Goal: Find specific page/section: Find specific page/section

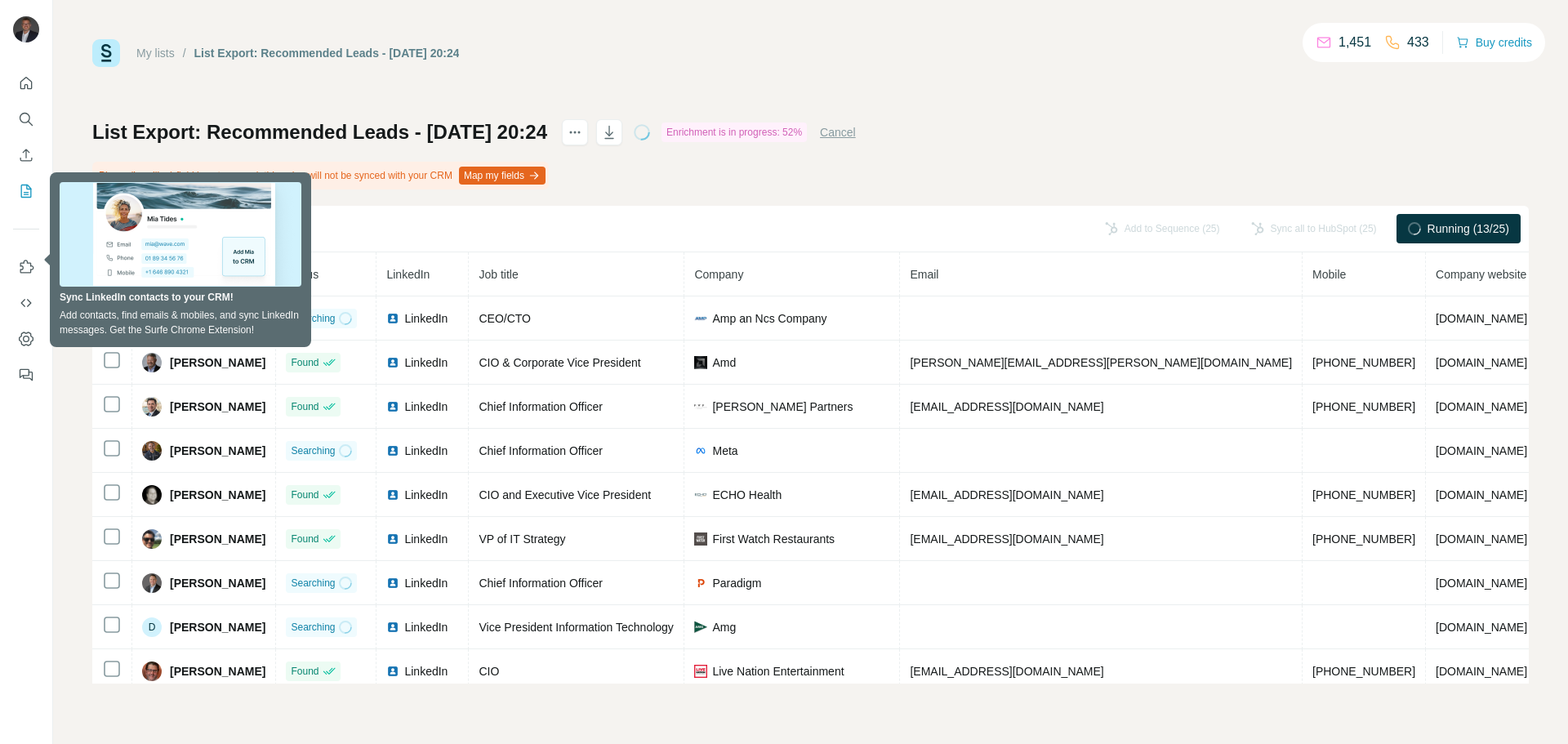
click at [636, 57] on div "My lists / List Export: Recommended Leads - 07/10/2025 20:24 1,451 433 Buy cred…" at bounding box center [810, 53] width 1437 height 28
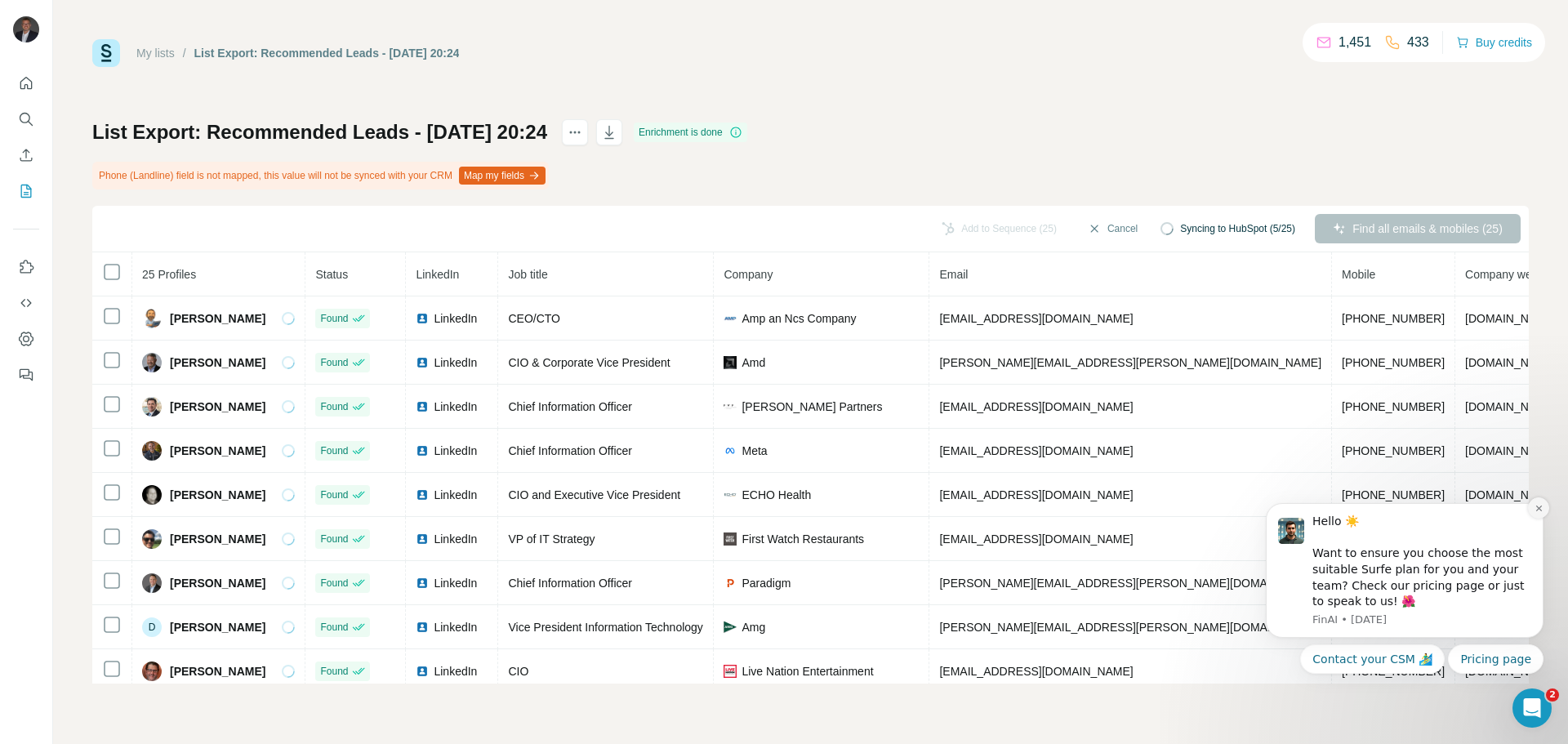
click at [1542, 509] on icon "Dismiss notification" at bounding box center [1539, 508] width 9 height 9
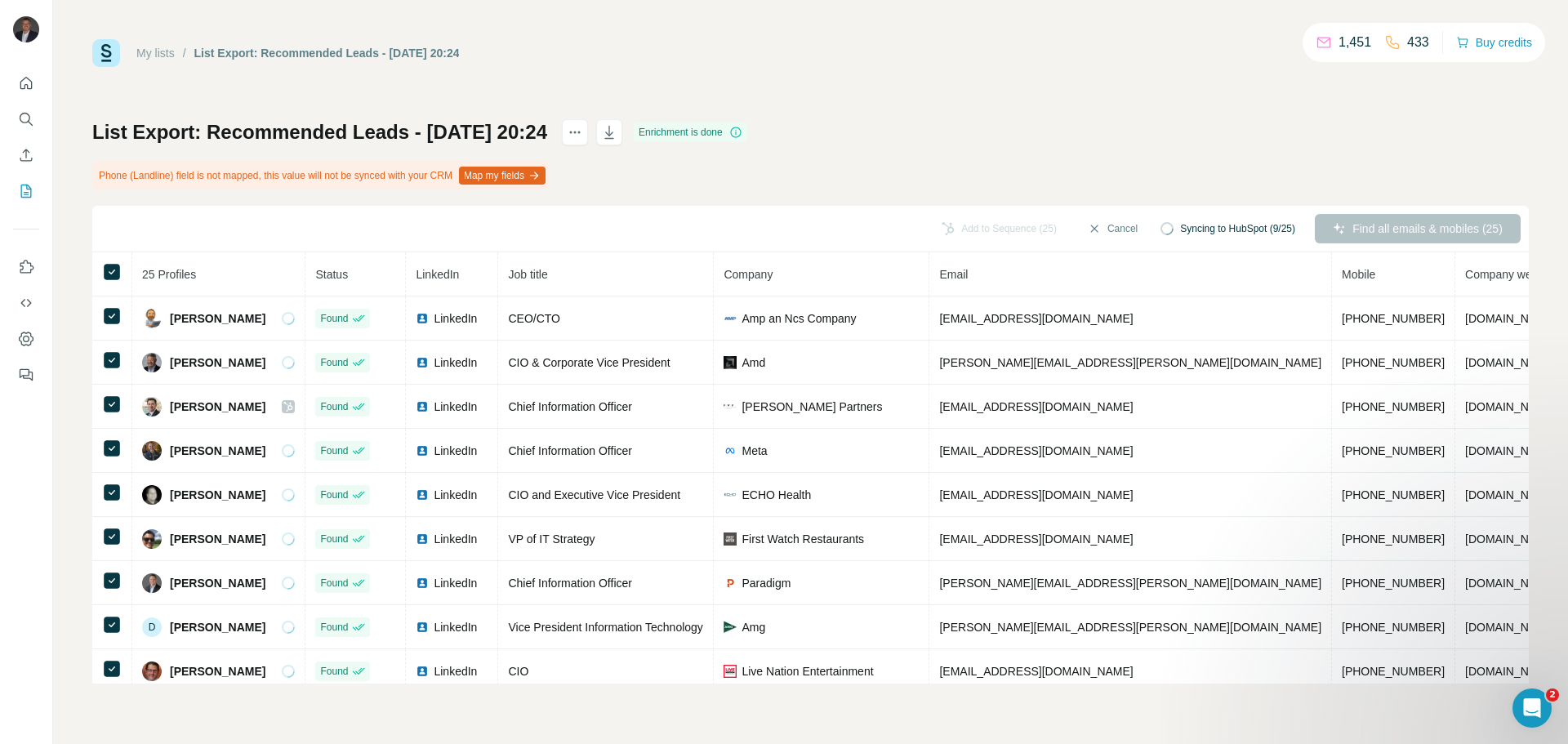
click at [701, 170] on div "List Export: Recommended Leads - 07/10/2025 20:24 Enrichment is done Phone (Lan…" at bounding box center [810, 401] width 1437 height 565
click at [618, 134] on icon "button" at bounding box center [609, 132] width 17 height 17
